Goal: Information Seeking & Learning: Learn about a topic

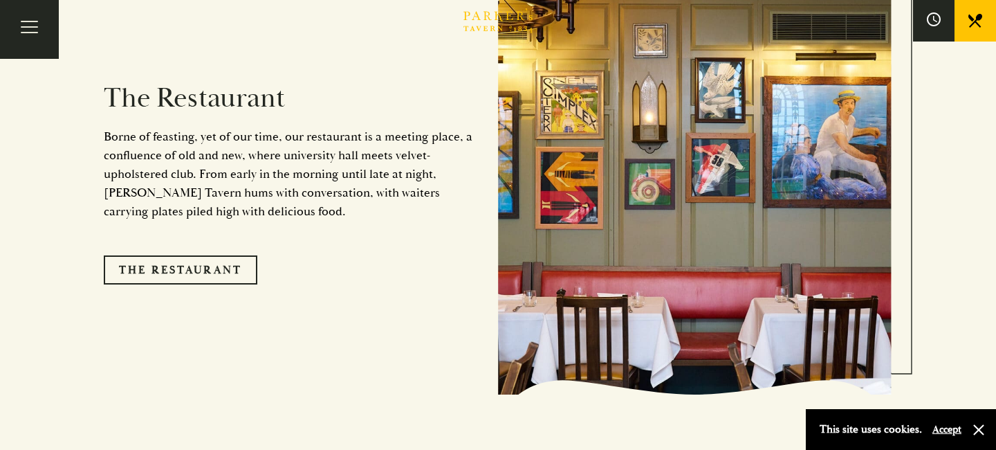
scroll to position [1135, 0]
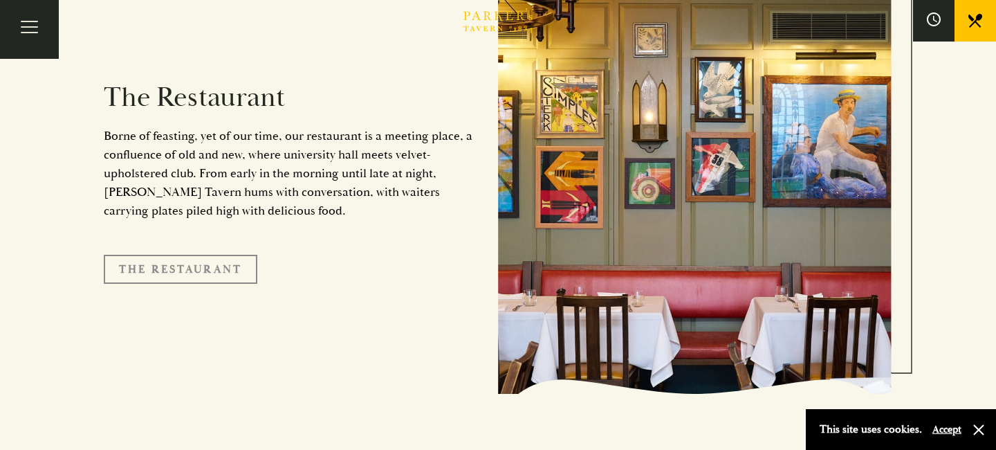
click at [241, 255] on link "The Restaurant" at bounding box center [181, 269] width 154 height 29
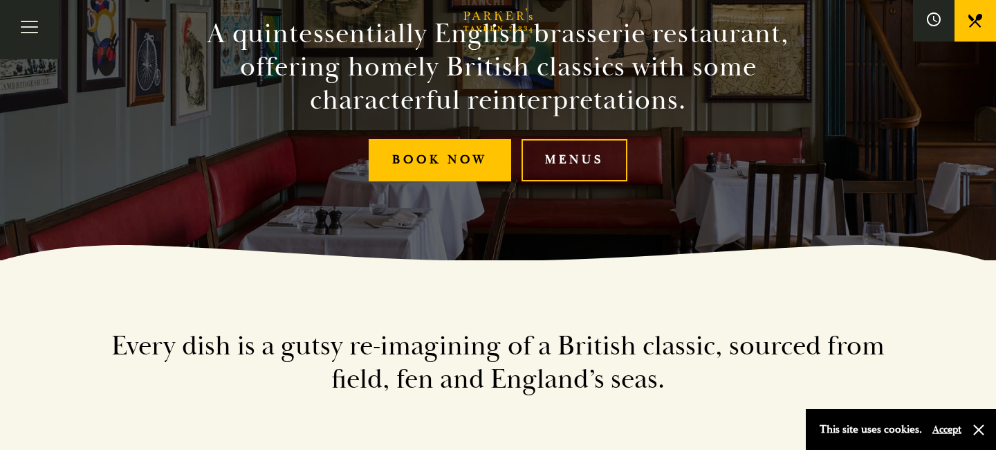
scroll to position [193, 0]
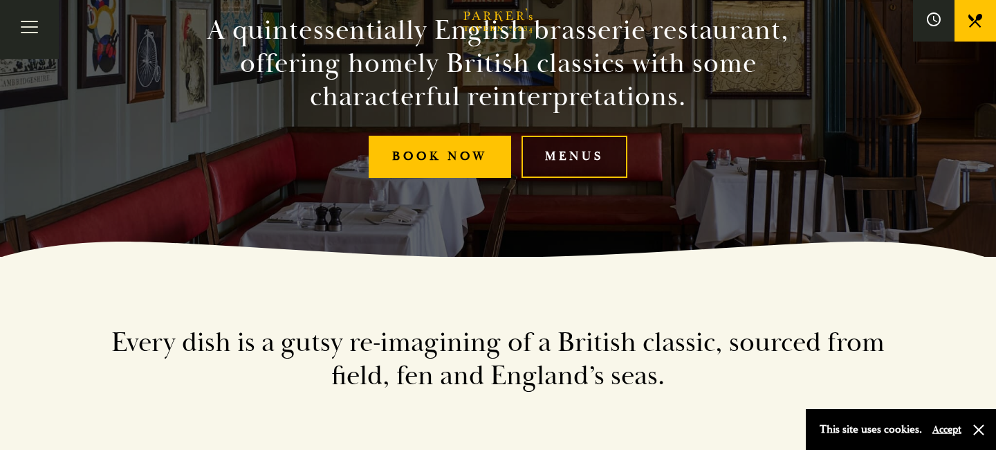
click at [557, 154] on link "Menus" at bounding box center [574, 157] width 106 height 42
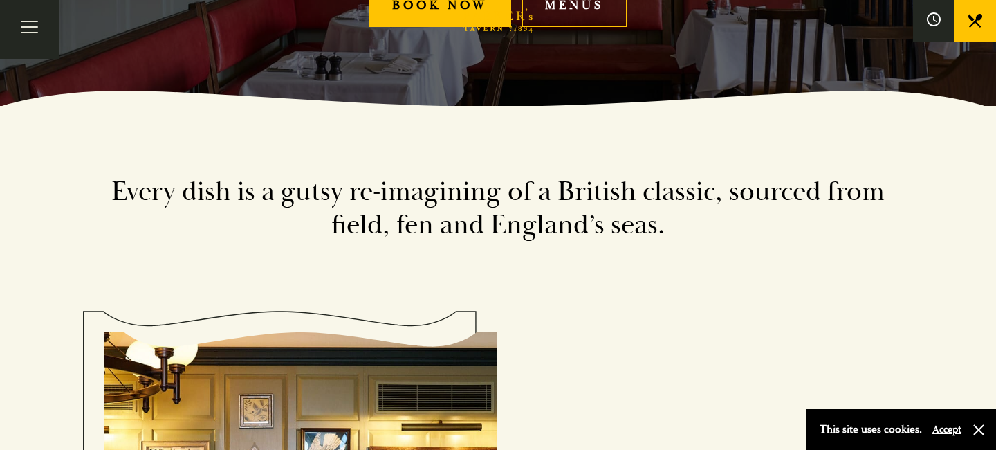
scroll to position [345, 0]
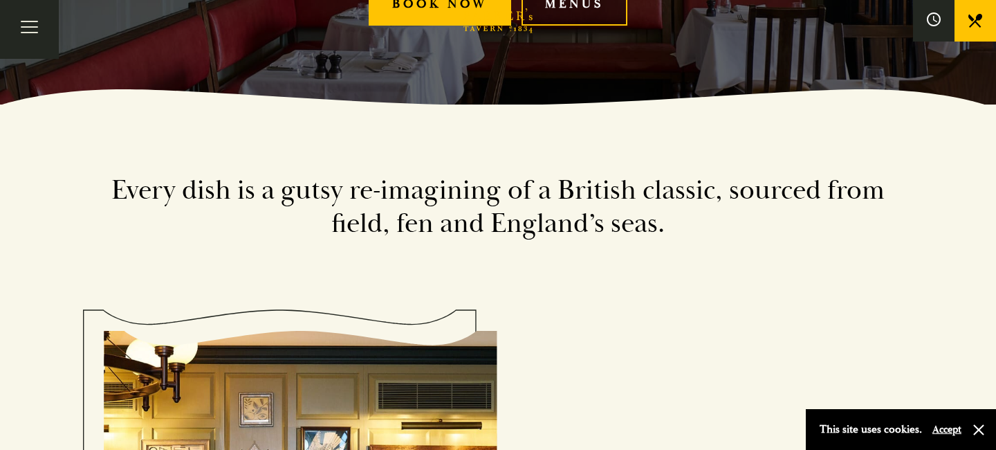
click at [566, 20] on link "Menus" at bounding box center [574, 4] width 106 height 42
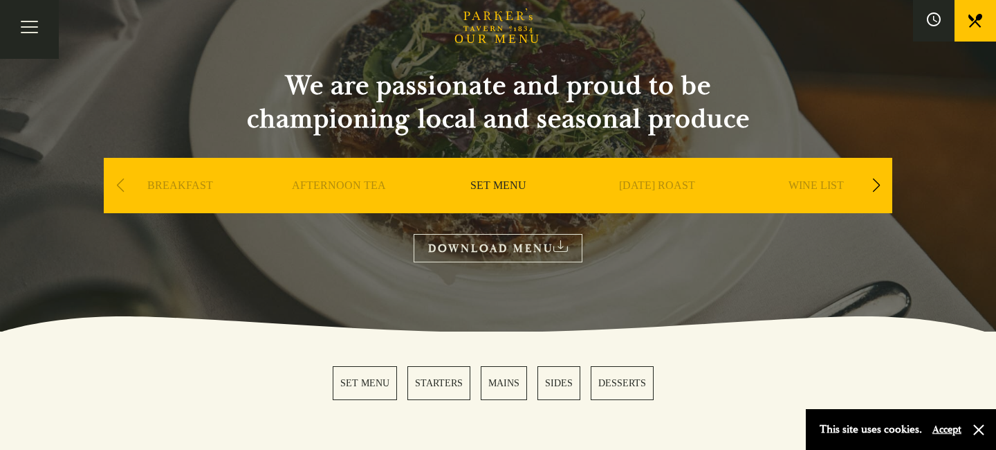
scroll to position [120, 0]
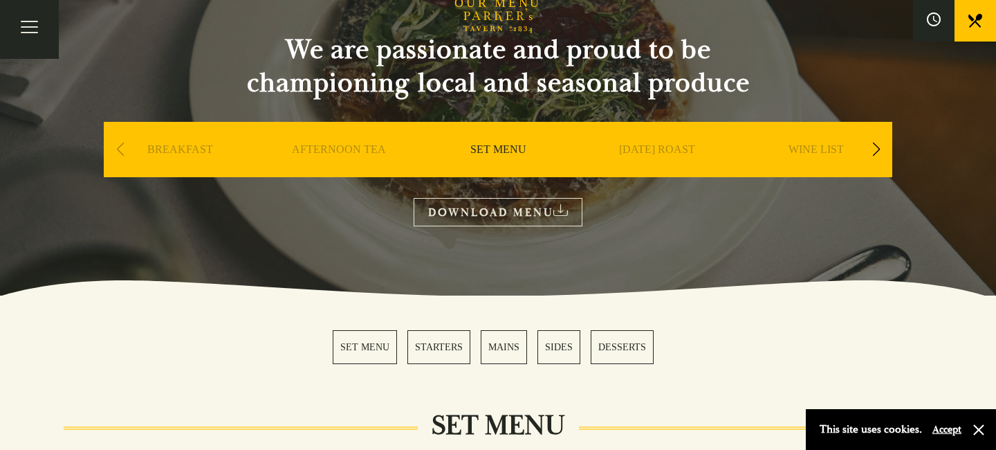
click at [478, 220] on link "DOWNLOAD MENU" at bounding box center [498, 212] width 169 height 28
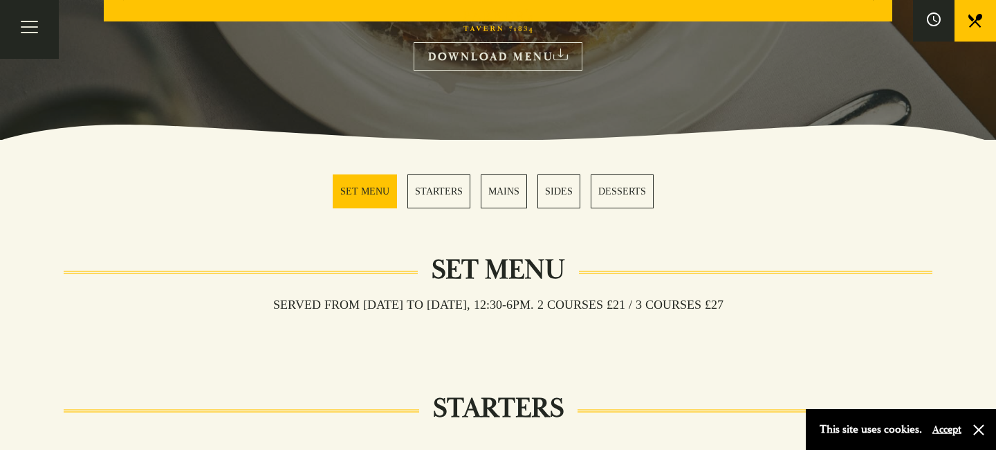
scroll to position [283, 0]
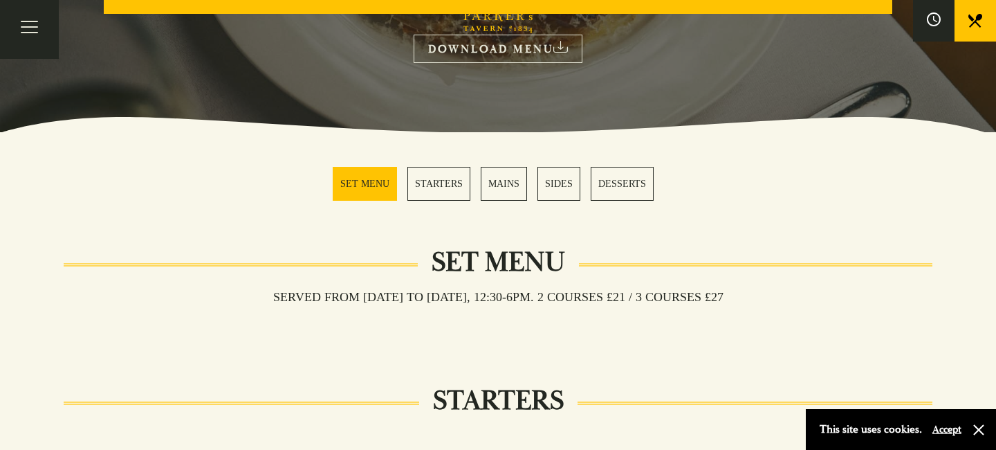
click at [494, 187] on link "MAINS" at bounding box center [504, 184] width 46 height 34
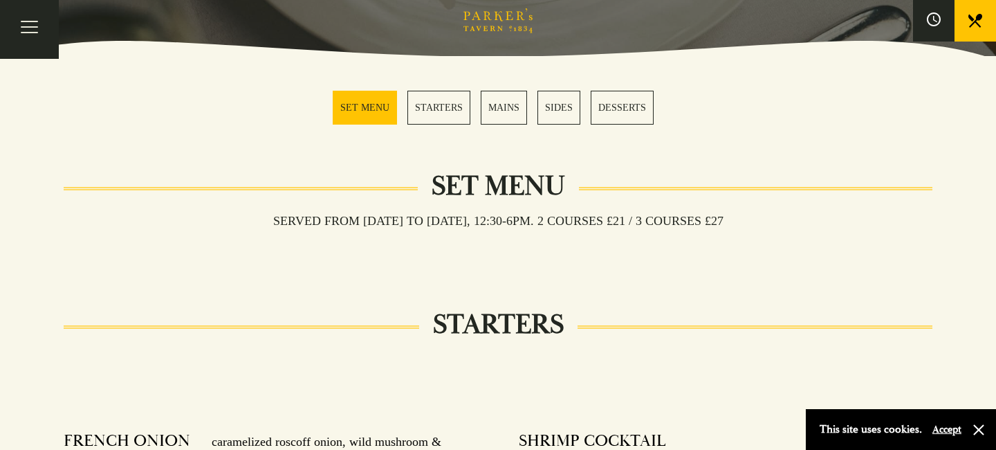
scroll to position [345, 0]
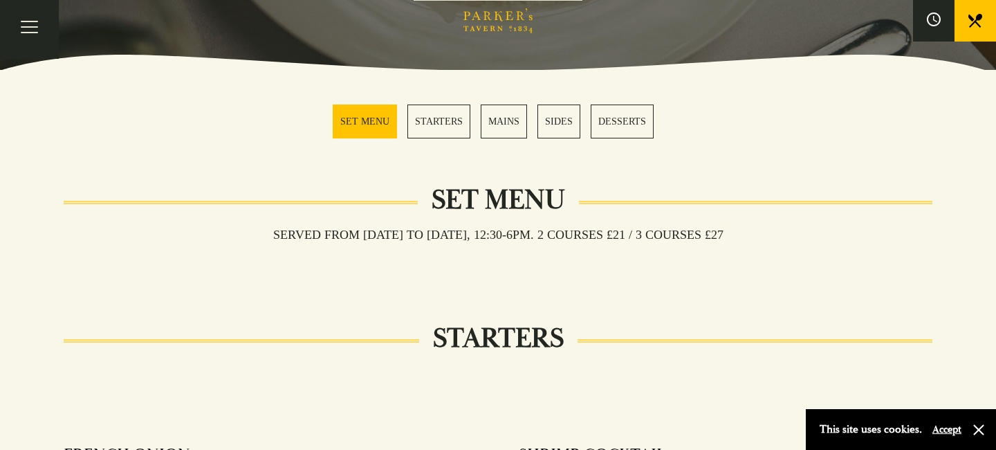
click at [502, 127] on link "MAINS" at bounding box center [504, 121] width 46 height 34
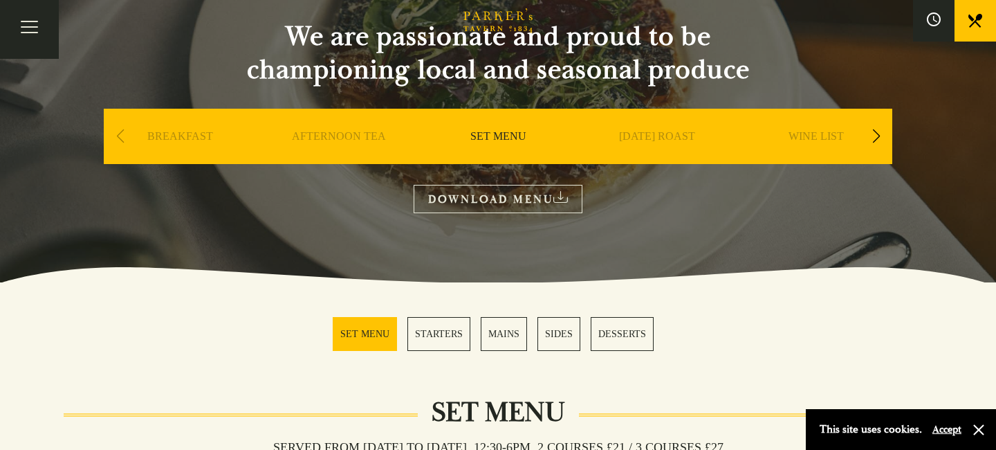
scroll to position [0, 0]
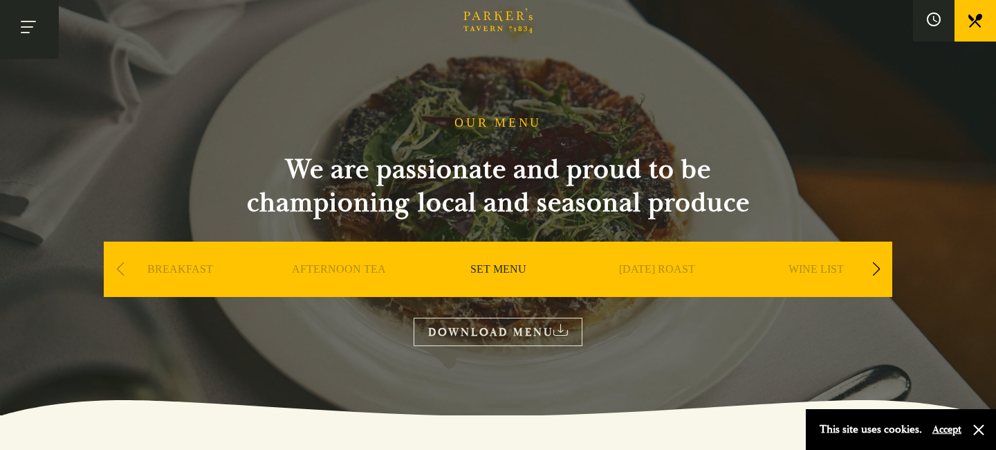
click at [42, 26] on button "Toggle navigation" at bounding box center [29, 29] width 59 height 59
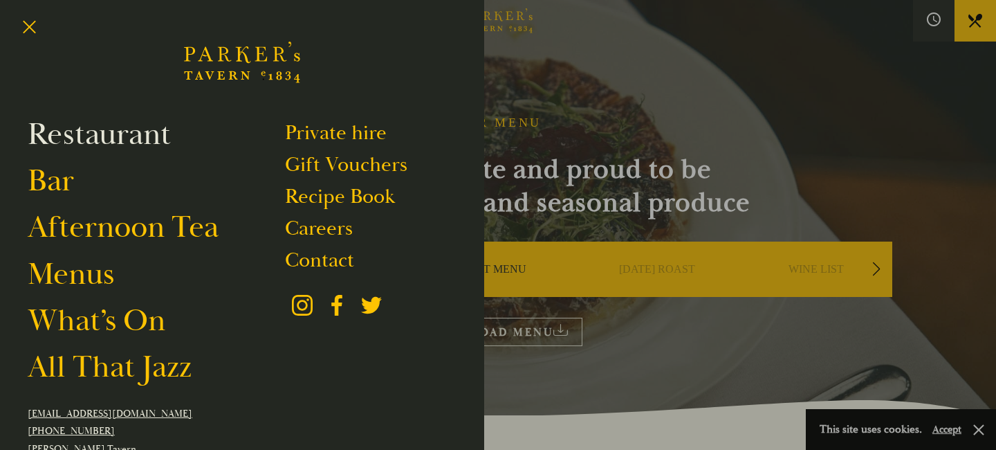
click at [71, 133] on link "Restaurant" at bounding box center [99, 134] width 143 height 39
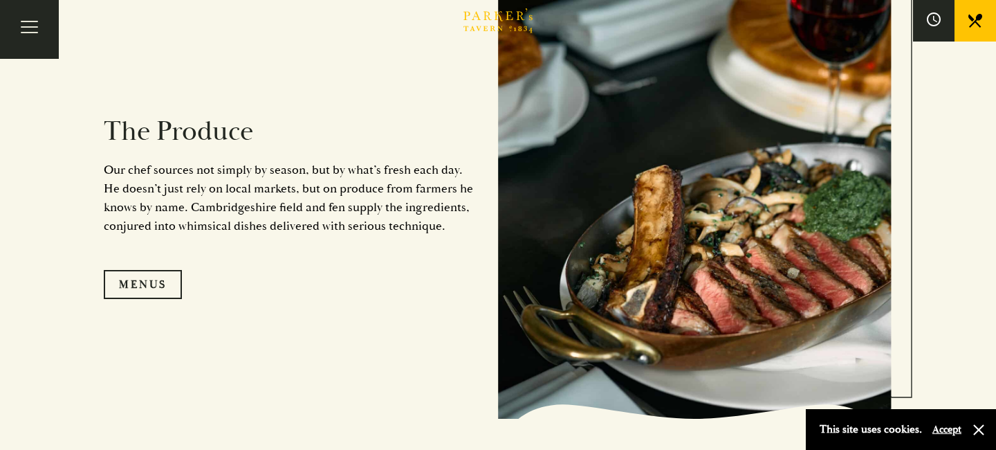
scroll to position [1261, 0]
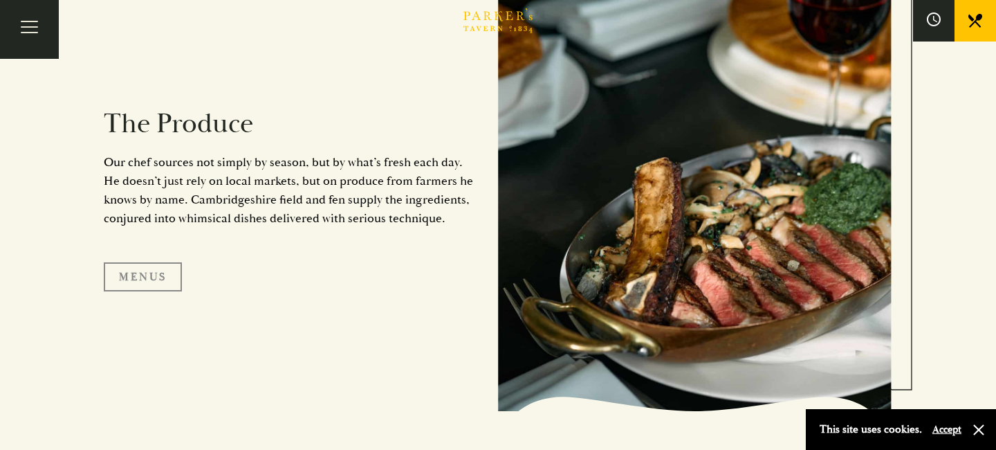
click at [149, 274] on link "Menus" at bounding box center [143, 276] width 78 height 29
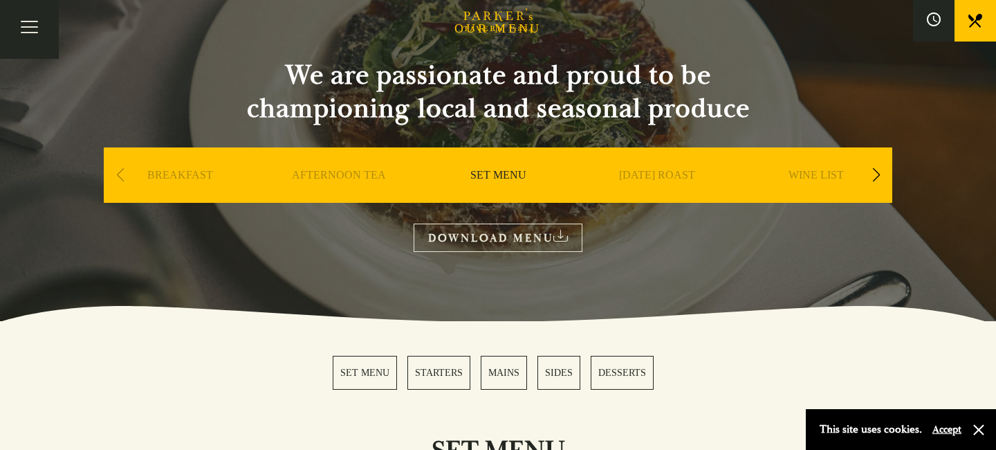
scroll to position [99, 0]
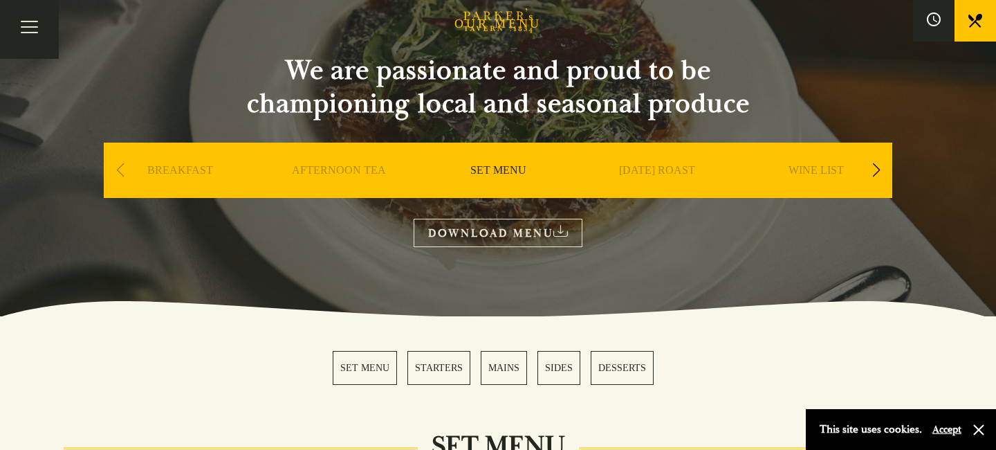
click at [878, 169] on div "Next slide" at bounding box center [876, 170] width 19 height 30
click at [878, 168] on div "Next slide" at bounding box center [876, 170] width 19 height 30
click at [867, 174] on div "Next slide" at bounding box center [876, 170] width 19 height 30
click at [498, 169] on link "A LA CARTE" at bounding box center [498, 190] width 64 height 55
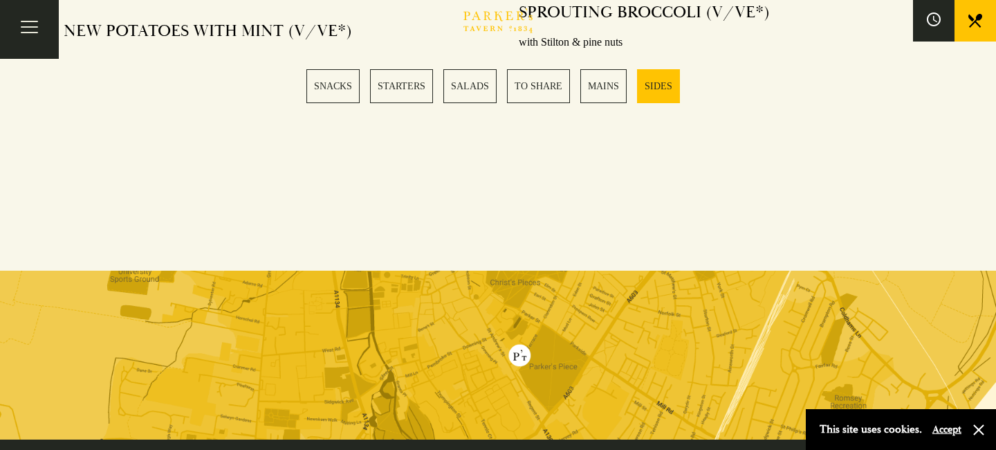
scroll to position [3815, 0]
